Goal: Transaction & Acquisition: Obtain resource

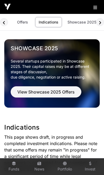
click at [22, 20] on link "Offers" at bounding box center [22, 22] width 21 height 10
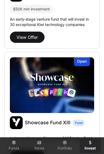
scroll to position [224, 0]
click at [49, 84] on img at bounding box center [52, 85] width 84 height 56
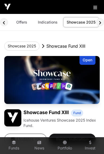
click at [48, 82] on img at bounding box center [52, 80] width 96 height 48
click at [90, 63] on div "Open" at bounding box center [88, 60] width 16 height 9
click at [87, 61] on div "Open" at bounding box center [88, 60] width 16 height 9
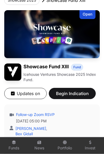
scroll to position [46, 0]
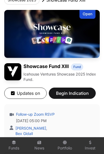
click at [77, 93] on span "Begin Indication" at bounding box center [73, 93] width 34 height 6
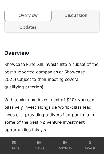
scroll to position [192, 0]
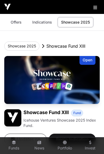
click at [57, 78] on img at bounding box center [52, 80] width 96 height 48
click at [90, 59] on div "Open" at bounding box center [88, 60] width 16 height 9
click at [89, 61] on div "Open" at bounding box center [88, 60] width 16 height 9
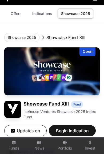
scroll to position [9, 0]
click at [90, 53] on div "Open" at bounding box center [88, 51] width 16 height 9
click at [89, 54] on div "Open" at bounding box center [88, 51] width 16 height 9
click at [86, 55] on div "Open" at bounding box center [88, 51] width 16 height 9
click at [91, 48] on div "Open" at bounding box center [88, 51] width 16 height 9
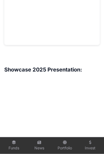
scroll to position [472, 0]
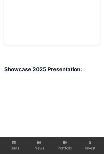
click at [67, 71] on h3 "Showcase 2025 Presentation:" at bounding box center [52, 69] width 96 height 9
click at [70, 69] on h3 "Showcase 2025 Presentation:" at bounding box center [52, 69] width 96 height 9
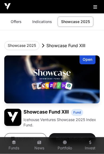
scroll to position [0, 0]
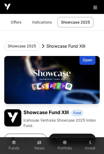
click at [89, 61] on div "Open" at bounding box center [88, 60] width 16 height 9
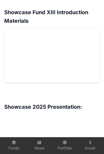
scroll to position [431, 0]
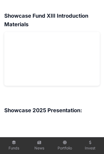
click at [70, 94] on h3 at bounding box center [52, 98] width 96 height 9
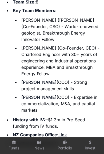
scroll to position [1201, 0]
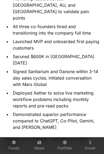
scroll to position [1242, 0]
